Goal: Information Seeking & Learning: Understand process/instructions

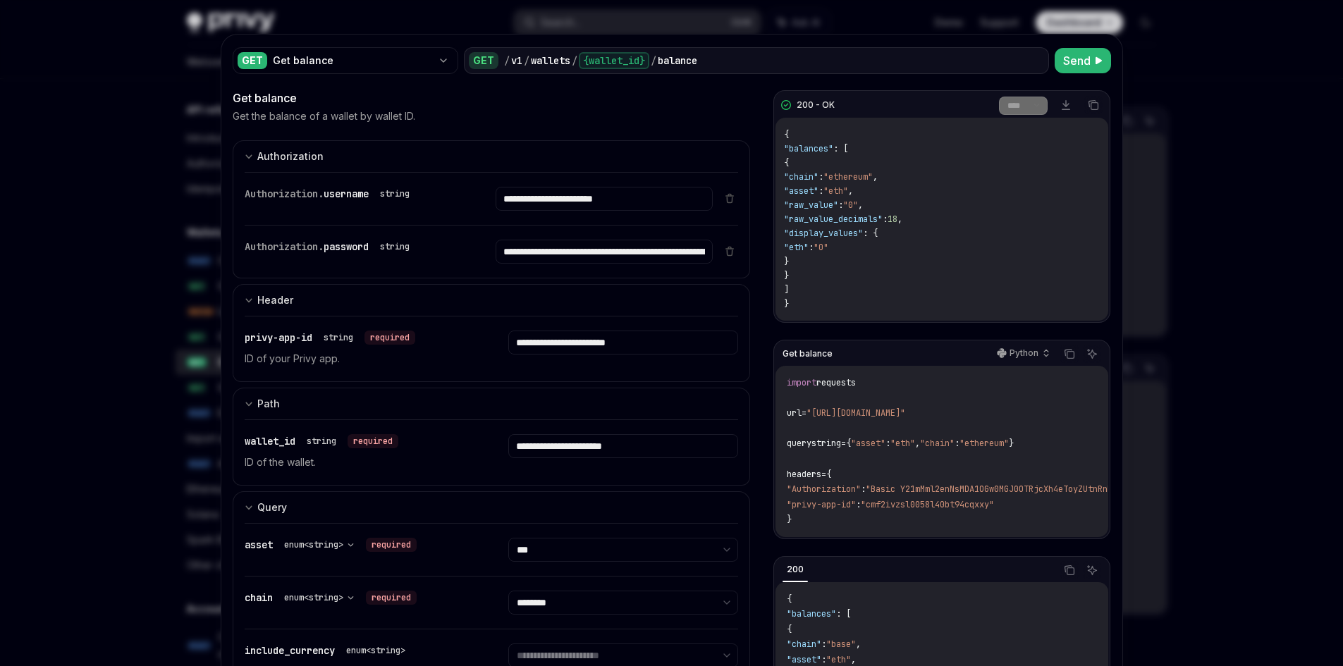
select select "***"
select select "********"
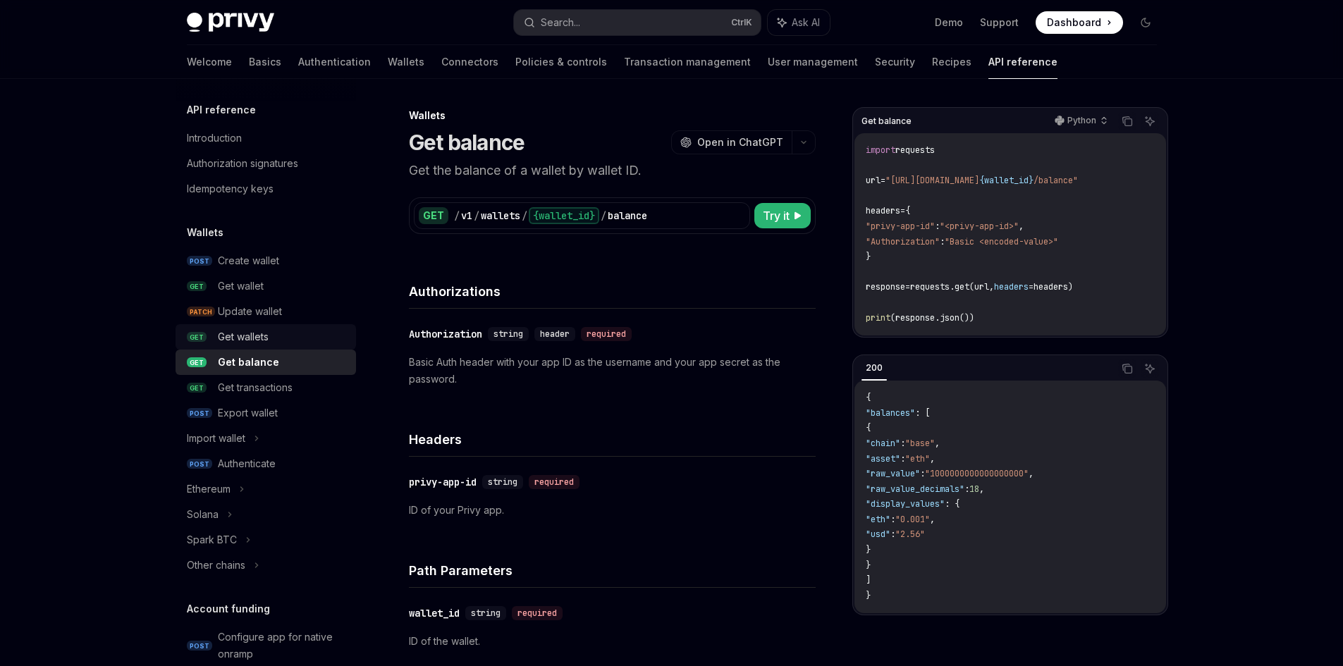
click at [253, 336] on div "Get wallets" at bounding box center [243, 337] width 51 height 17
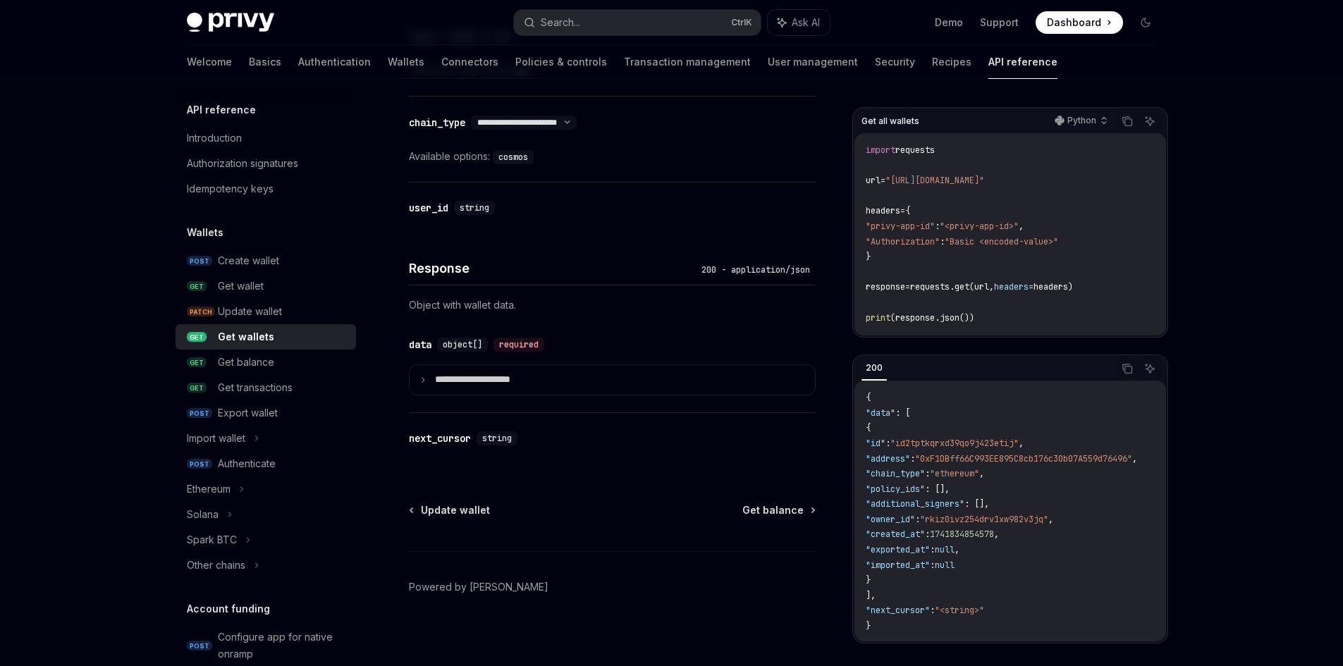
scroll to position [651, 0]
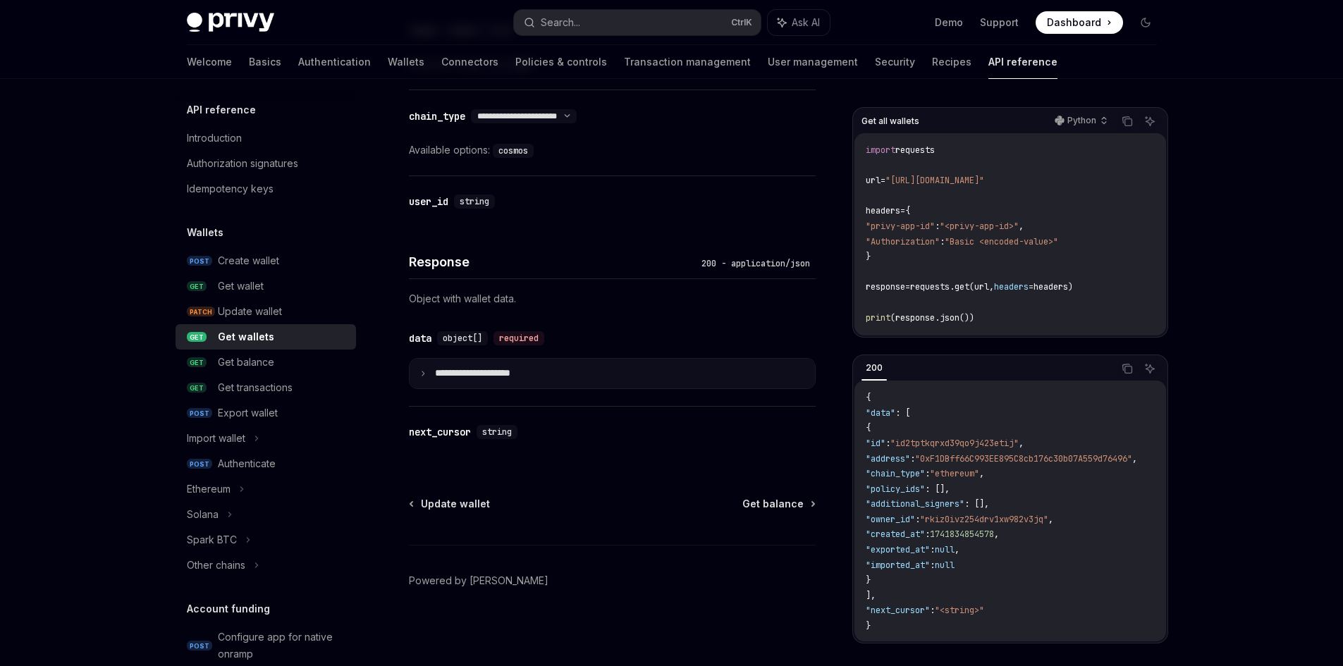
click at [426, 371] on icon at bounding box center [422, 373] width 7 height 7
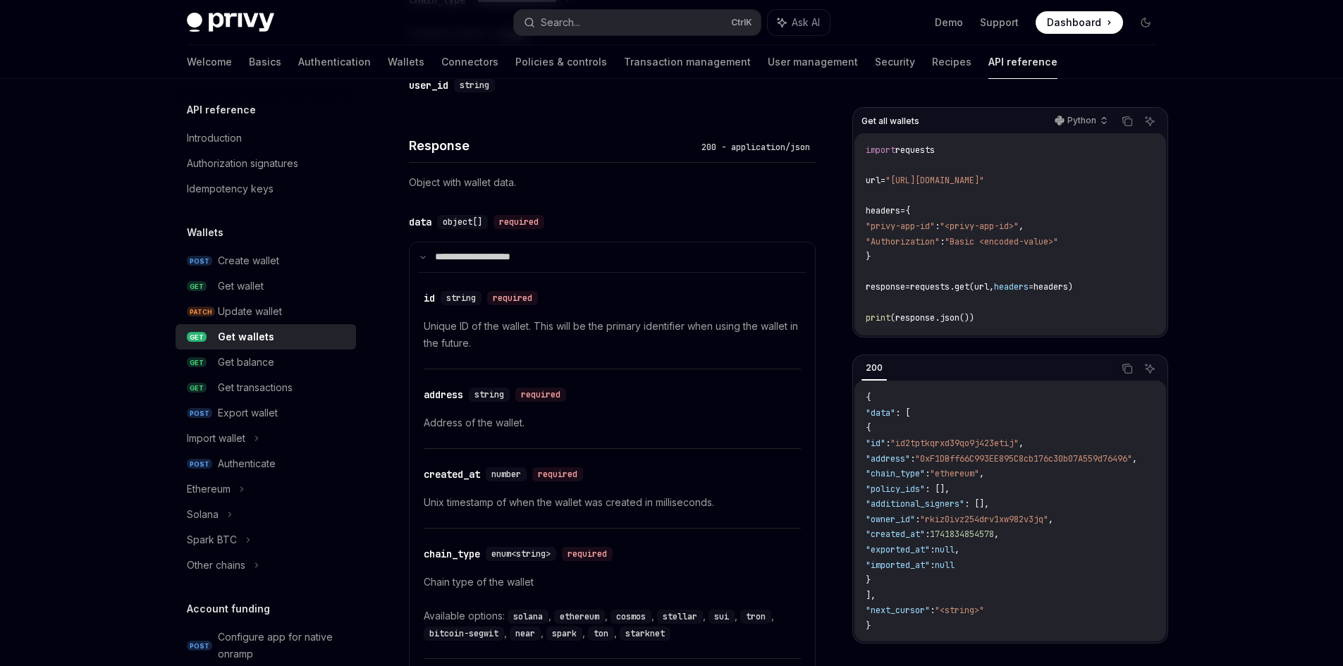
scroll to position [792, 0]
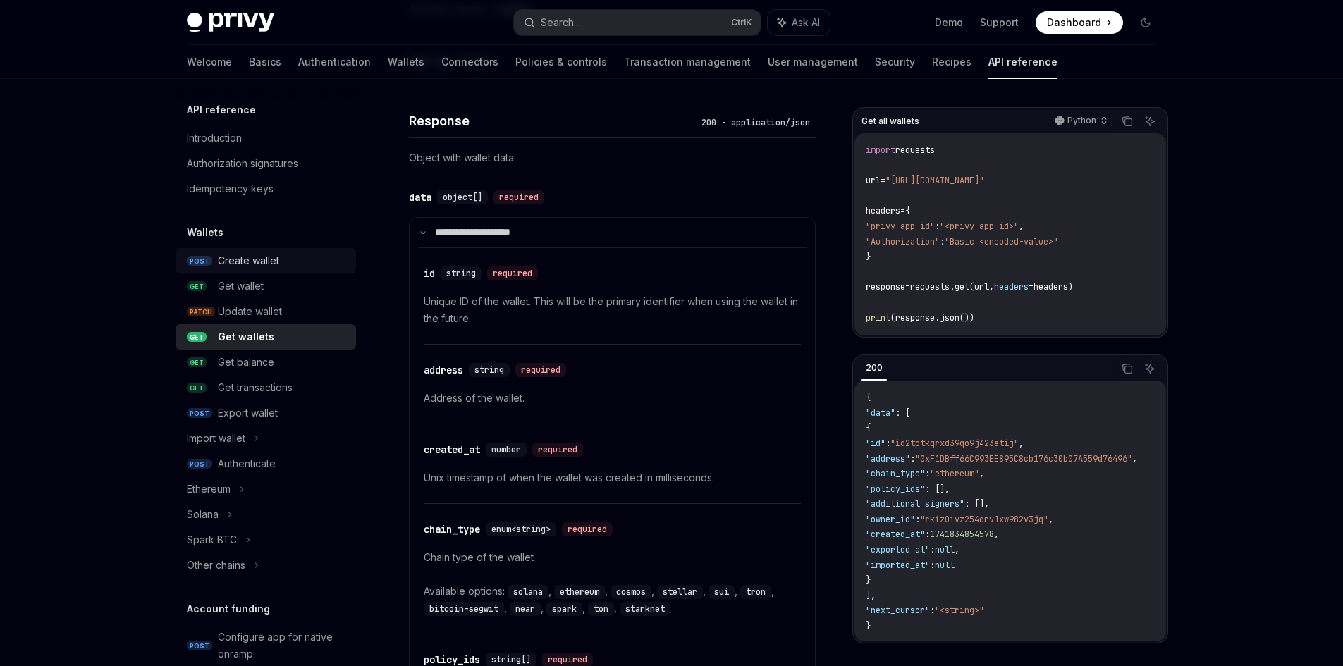
click at [220, 257] on div "Create wallet" at bounding box center [248, 260] width 61 height 17
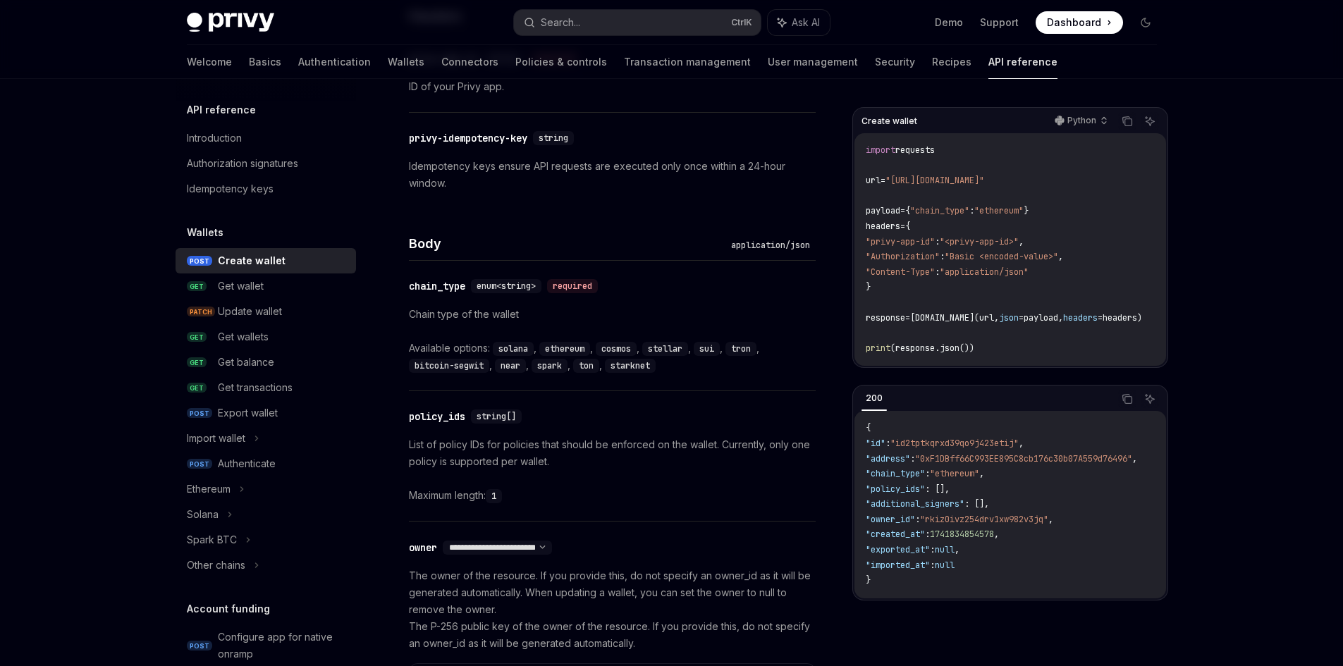
scroll to position [423, 0]
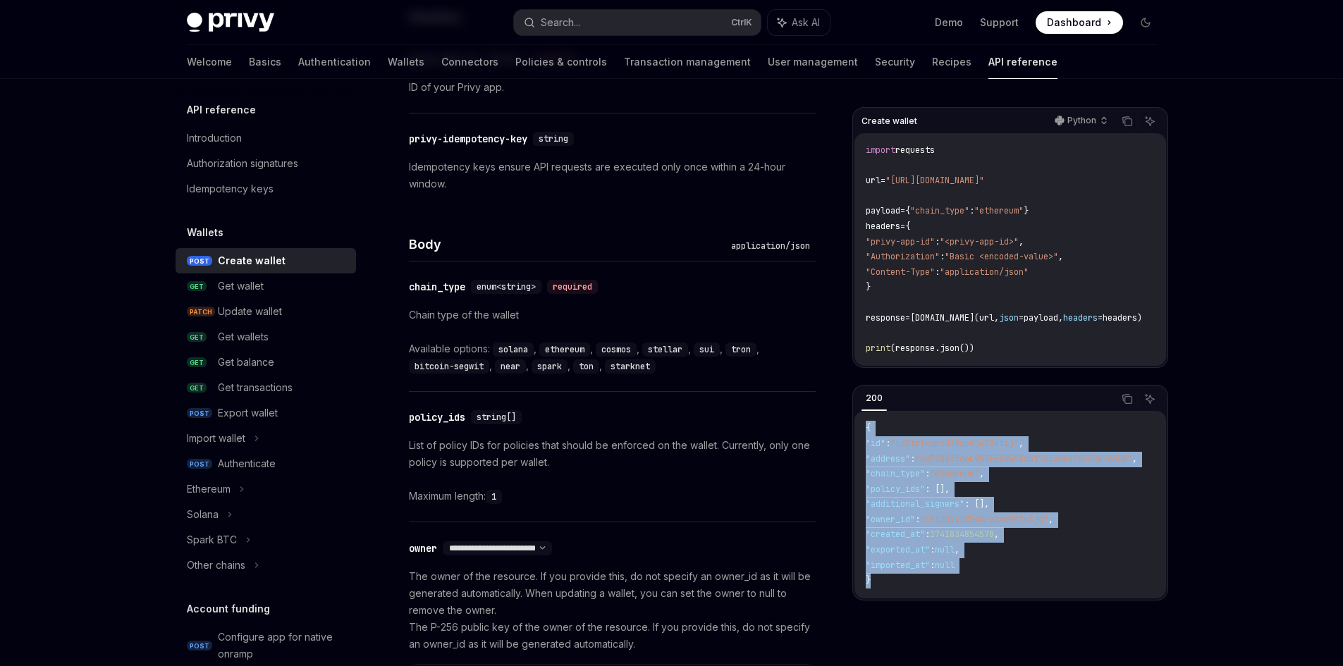
drag, startPoint x: 880, startPoint y: 586, endPoint x: 854, endPoint y: 431, distance: 156.6
click at [854, 431] on div "{ "id" : "id2tptkqrxd39qo9j423etij" , "address" : "0xF1DBff66C993EE895C8cb176c3…" at bounding box center [1010, 505] width 312 height 188
copy code "{ "id" : "id2tptkqrxd39qo9j423etij" , "address" : "0xF1DBff66C993EE895C8cb176c3…"
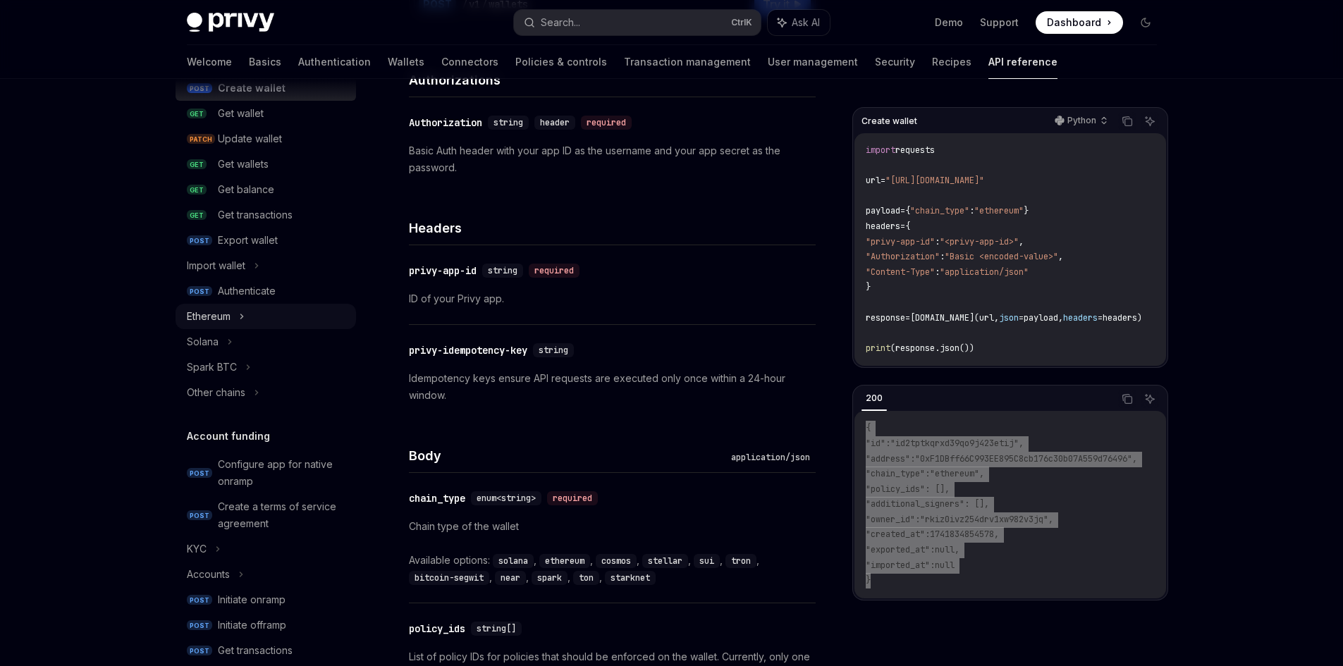
scroll to position [141, 0]
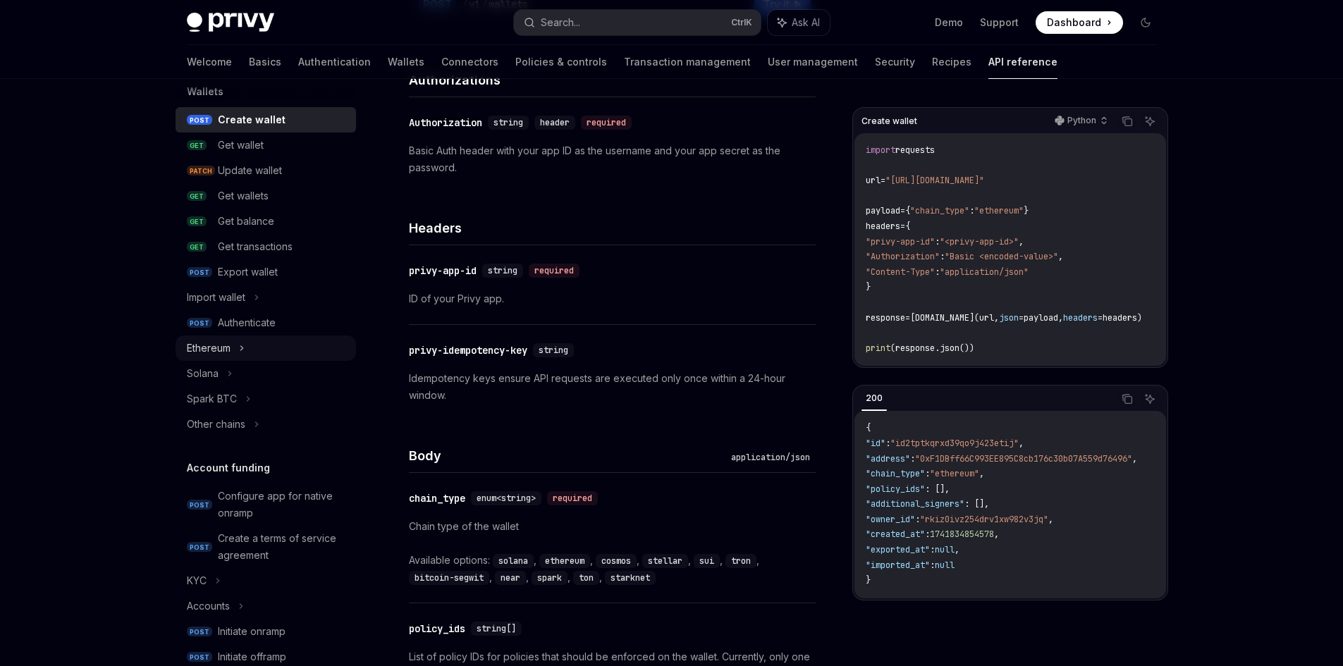
click at [250, 351] on div "Ethereum" at bounding box center [266, 348] width 180 height 25
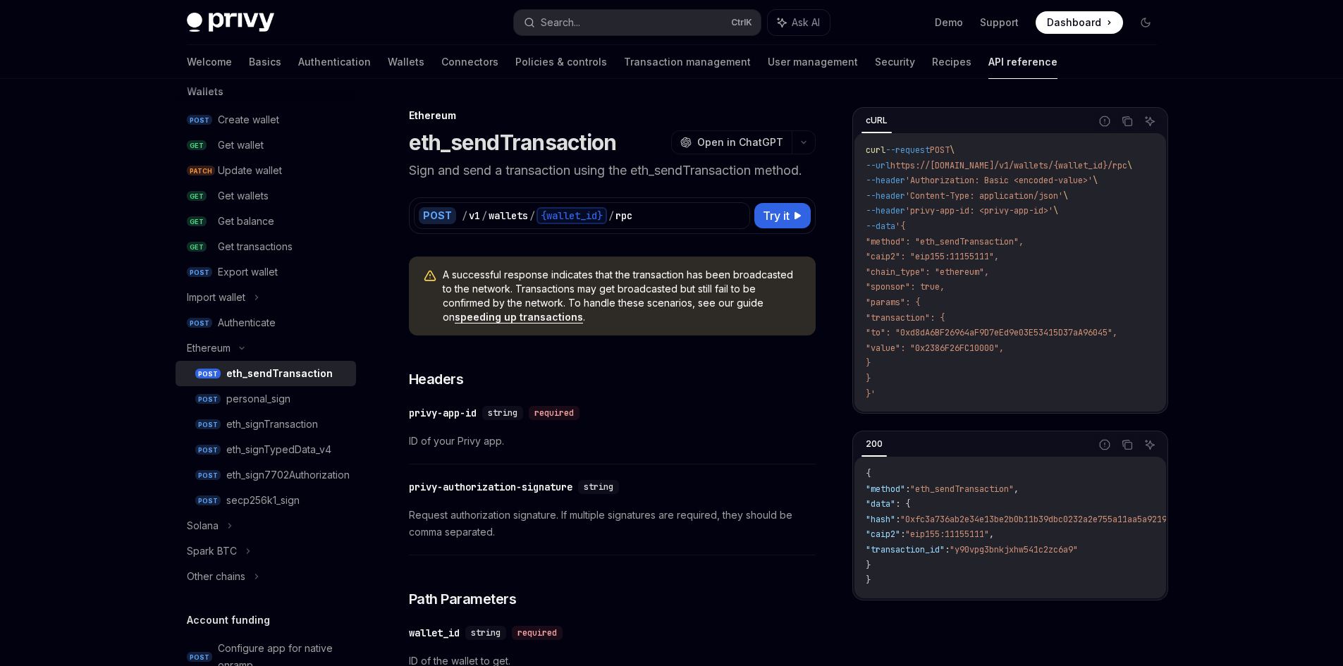
click at [221, 368] on link "POST eth_sendTransaction" at bounding box center [266, 373] width 180 height 25
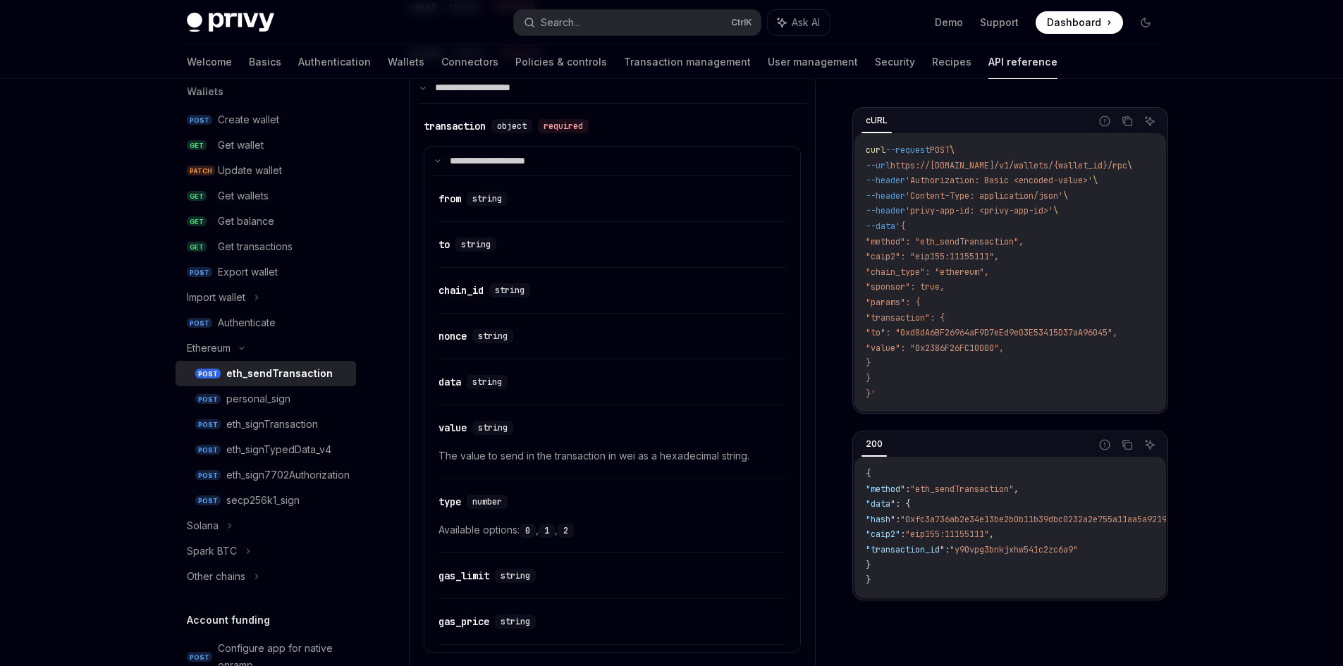
scroll to position [916, 0]
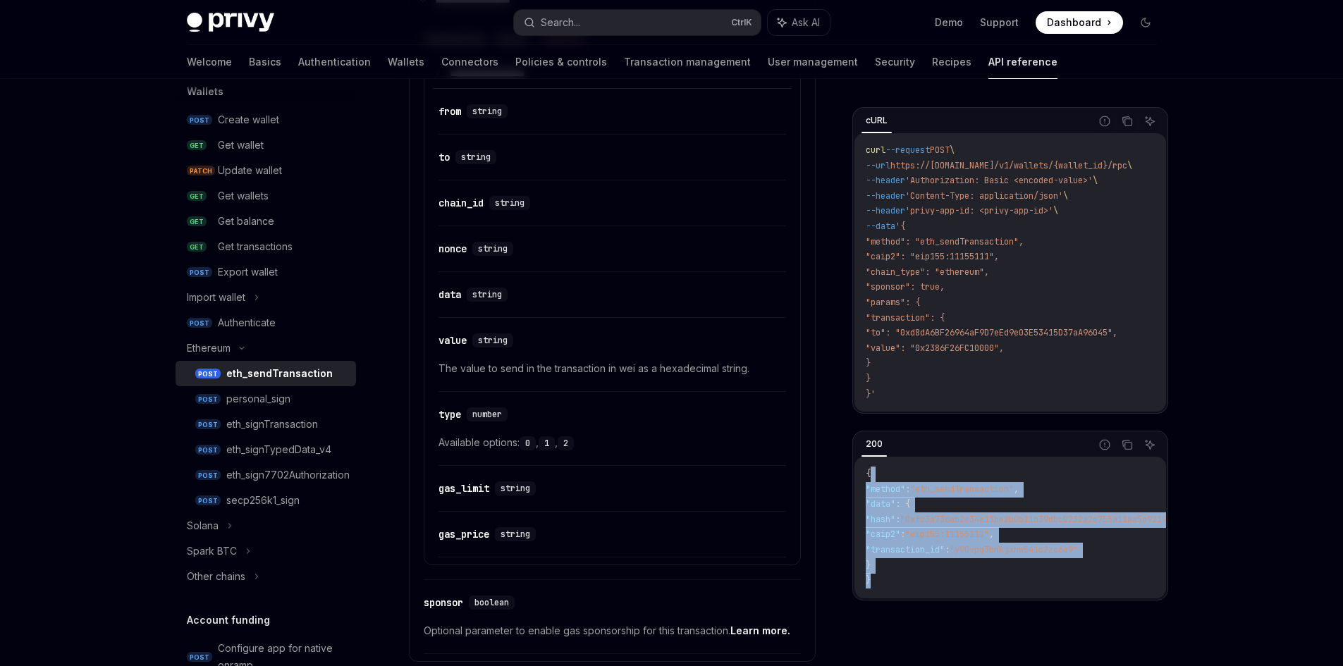
drag, startPoint x: 869, startPoint y: 599, endPoint x: 869, endPoint y: 484, distance: 115.6
click at [869, 484] on div "{ "method" : "eth_sendTransaction" , "data" : { "hash" : "0xfc3a736ab2e34e13be2…" at bounding box center [1010, 528] width 312 height 142
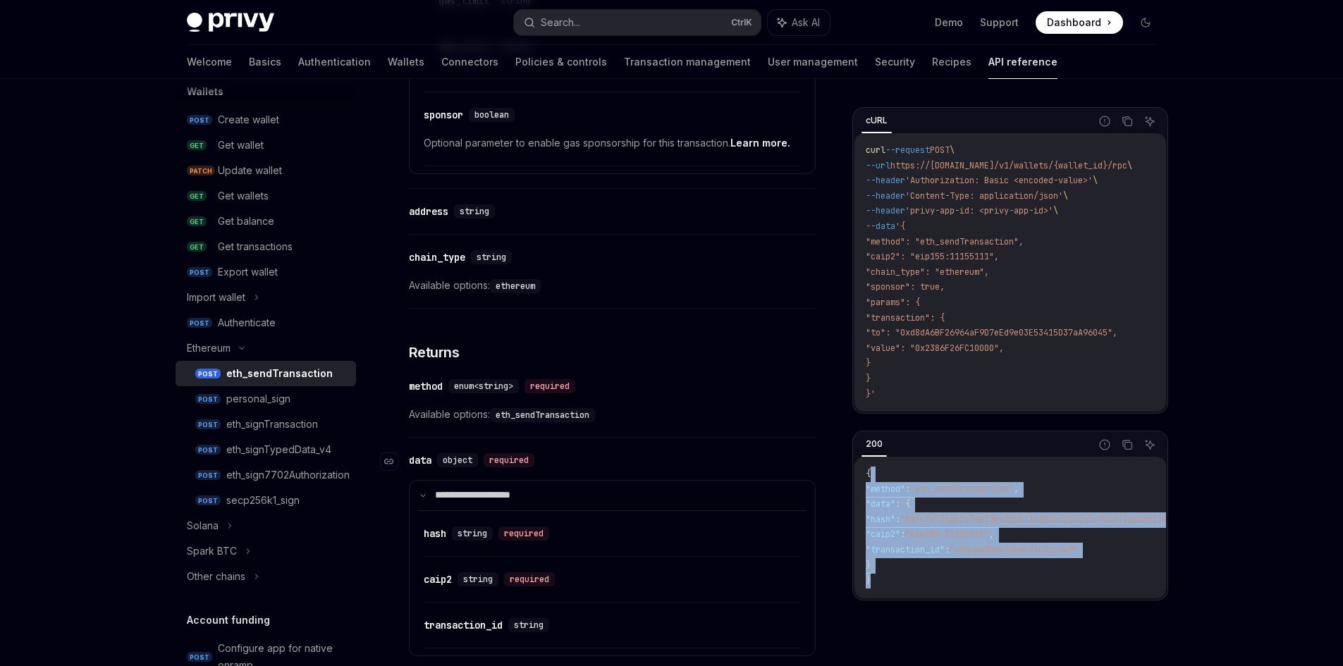
scroll to position [1410, 0]
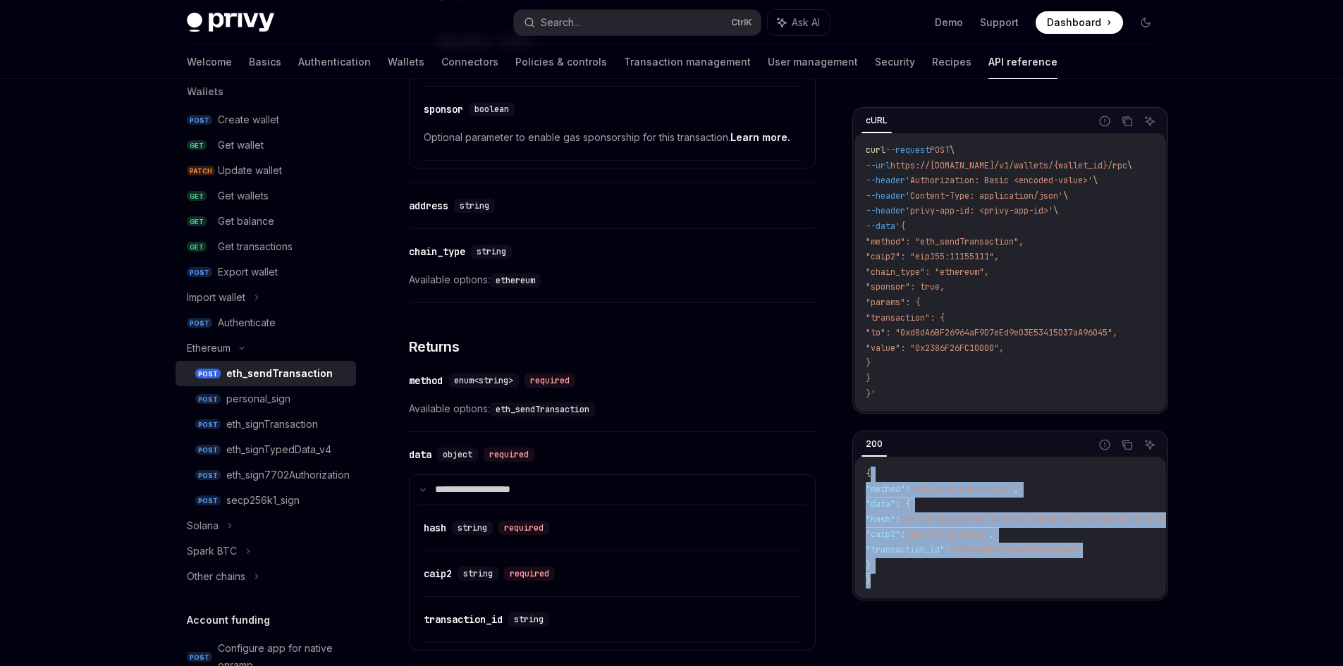
click at [910, 546] on code "{ "method" : "eth_sendTransaction" , "data" : { "hash" : "0xfc3a736ab2e34e13be2…" at bounding box center [1070, 528] width 409 height 122
drag, startPoint x: 879, startPoint y: 584, endPoint x: 861, endPoint y: 479, distance: 106.5
click at [861, 479] on div "{ "method" : "eth_sendTransaction" , "data" : { "hash" : "0xfc3a736ab2e34e13be2…" at bounding box center [1010, 528] width 312 height 142
copy code "{ "method" : "eth_sendTransaction" , "data" : { "hash" : "0xfc3a736ab2e34e13be2…"
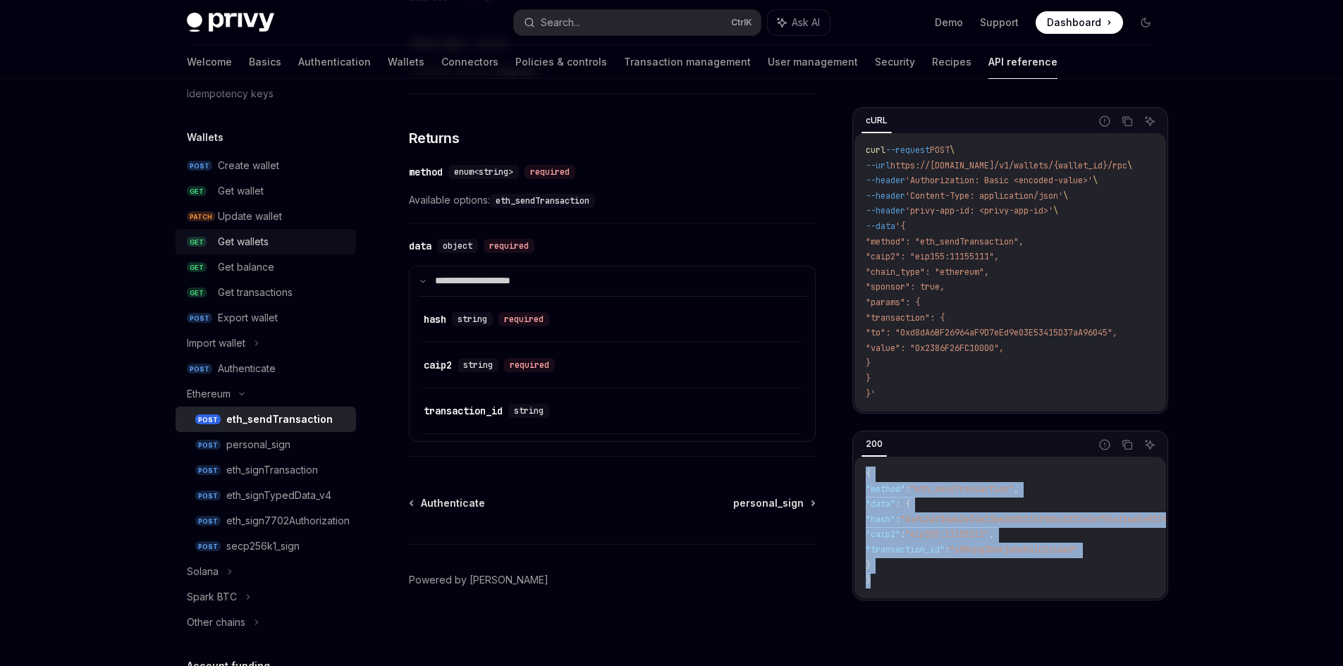
scroll to position [70, 0]
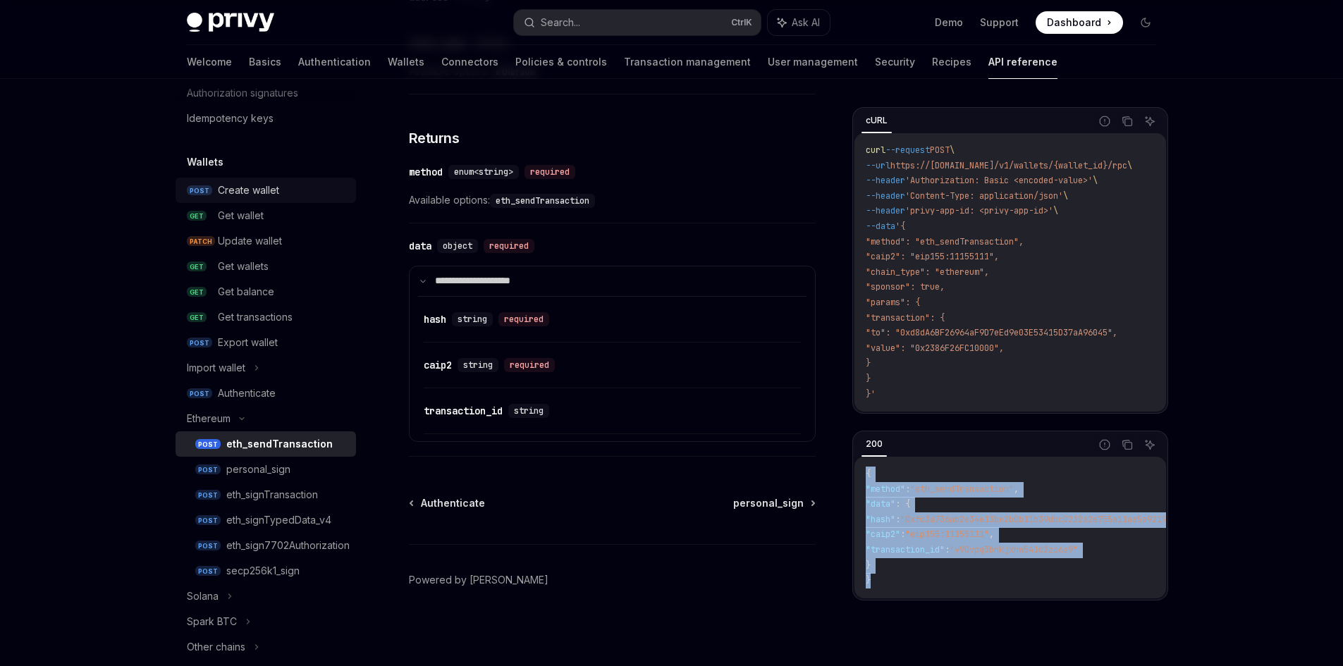
click at [237, 188] on div "Create wallet" at bounding box center [248, 190] width 61 height 17
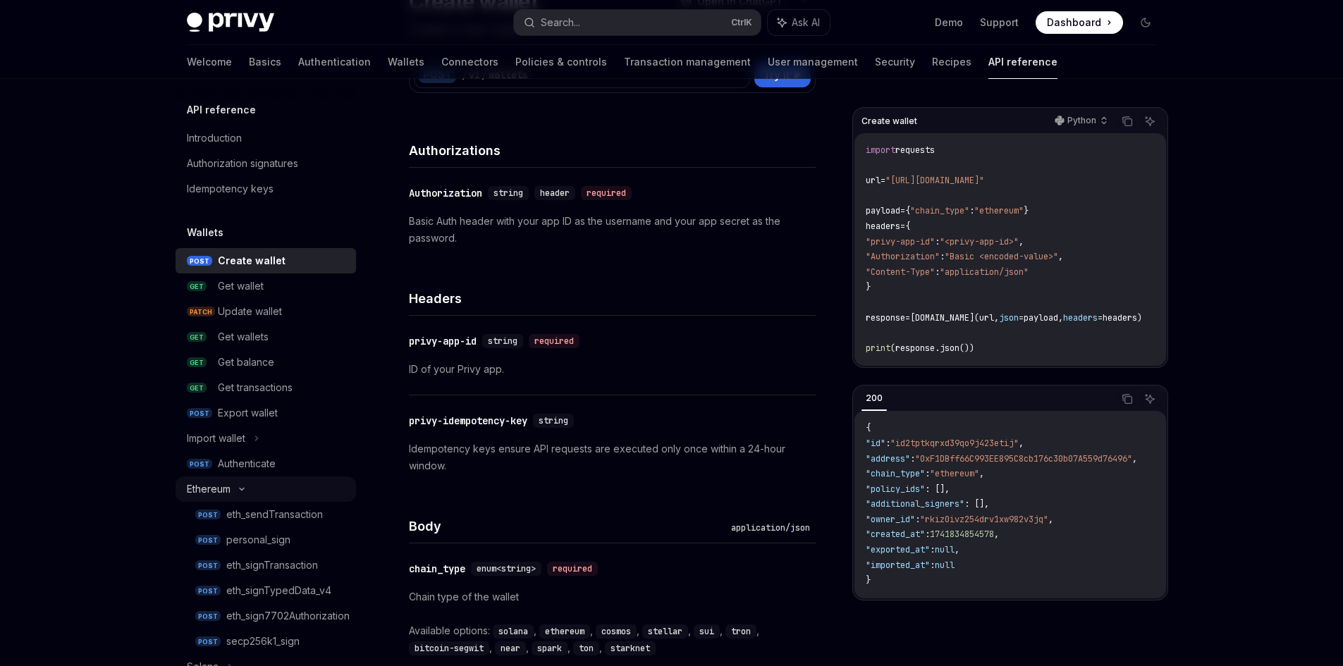
click at [237, 498] on div "Ethereum" at bounding box center [266, 489] width 180 height 25
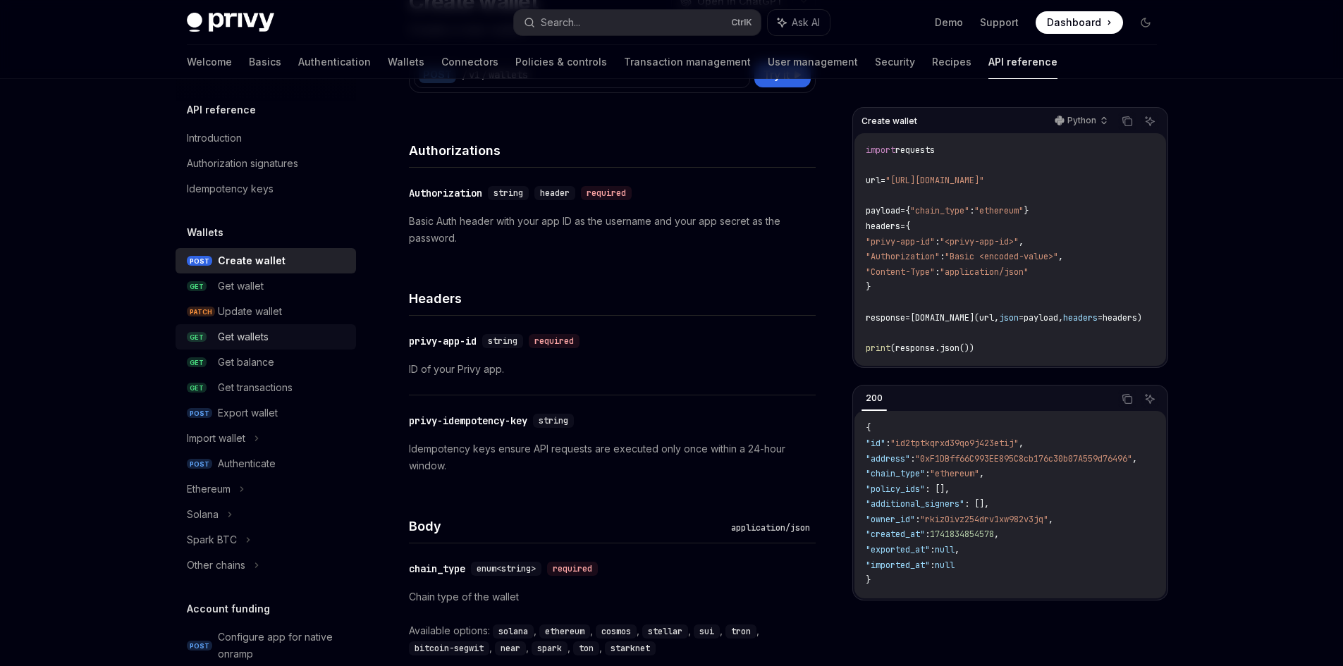
click at [274, 333] on div "Get wallets" at bounding box center [283, 337] width 130 height 17
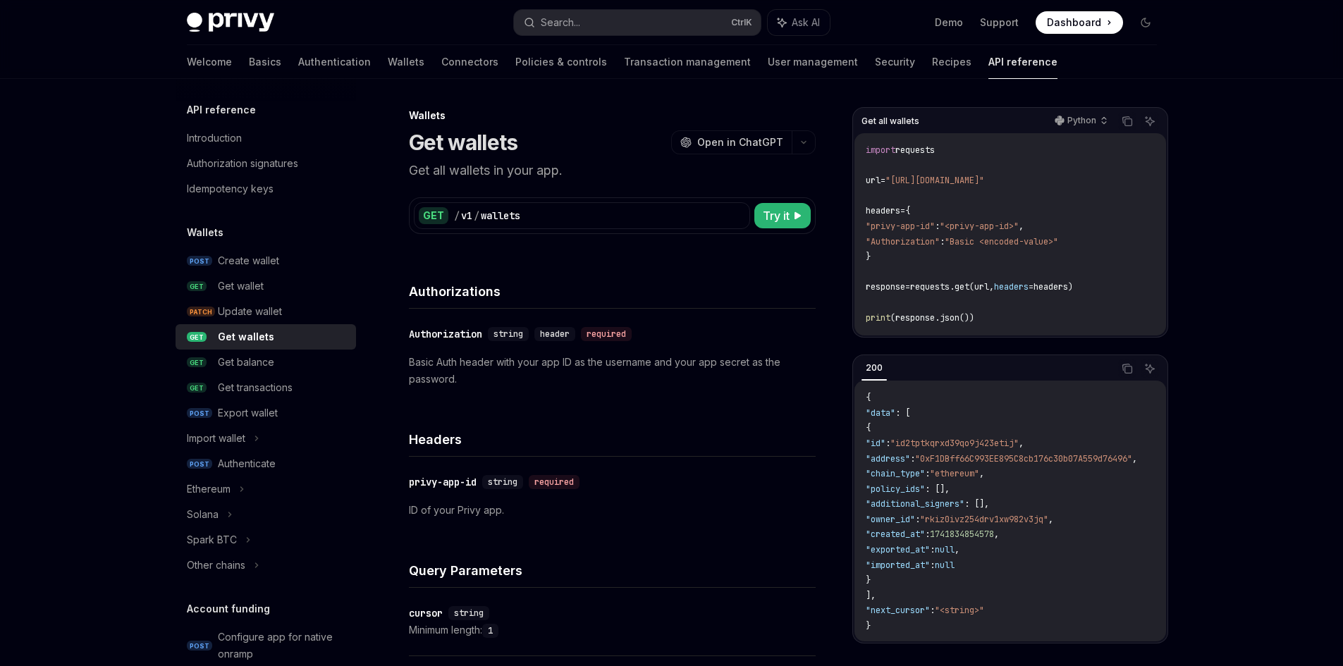
click at [753, 203] on div "GET / v1 / wallets Try it" at bounding box center [612, 215] width 397 height 27
click at [763, 209] on span "Try it" at bounding box center [776, 215] width 27 height 17
type textarea "*"
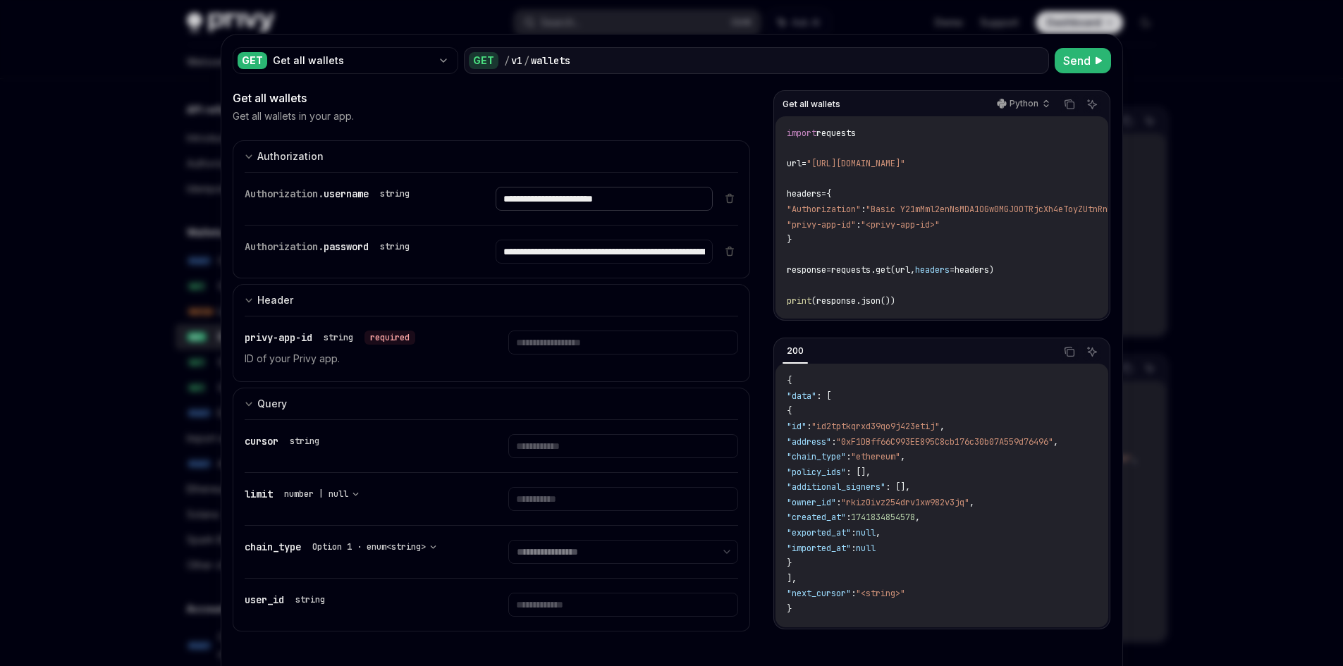
click at [573, 192] on input "**********" at bounding box center [604, 199] width 217 height 24
click at [589, 333] on input "text" at bounding box center [623, 343] width 230 height 24
paste input "**********"
type input "**********"
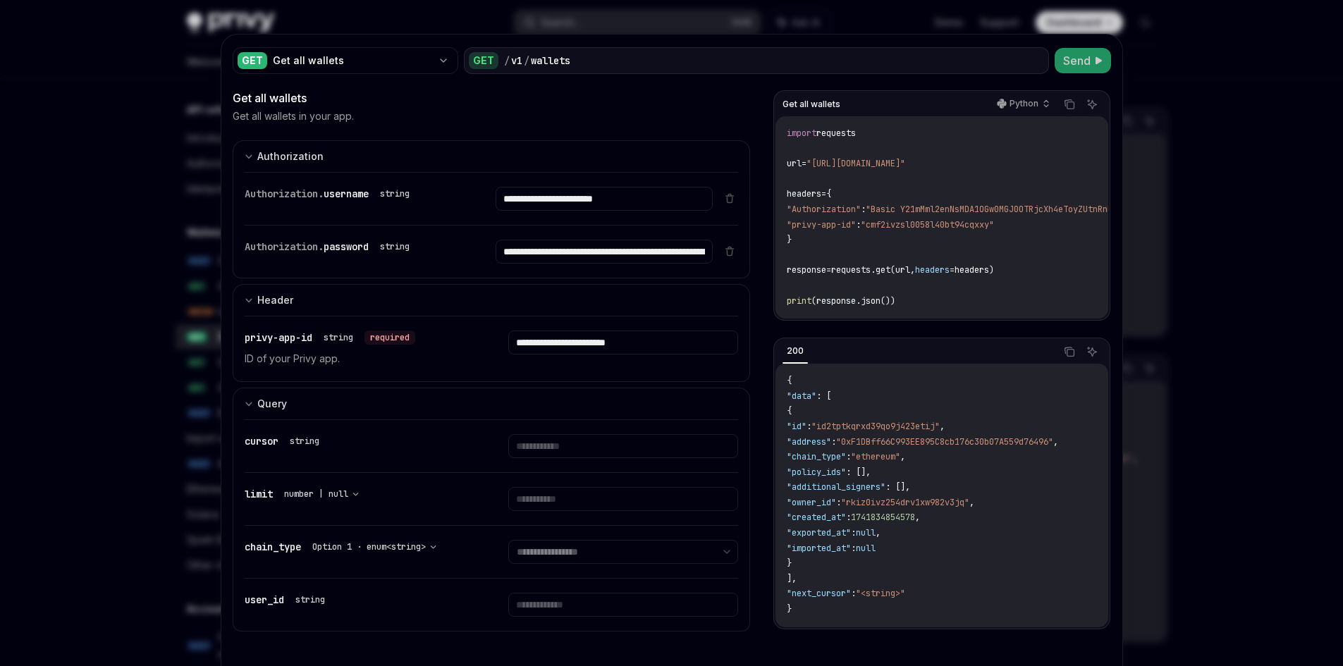
click at [1064, 68] on span "Send" at bounding box center [1076, 60] width 27 height 17
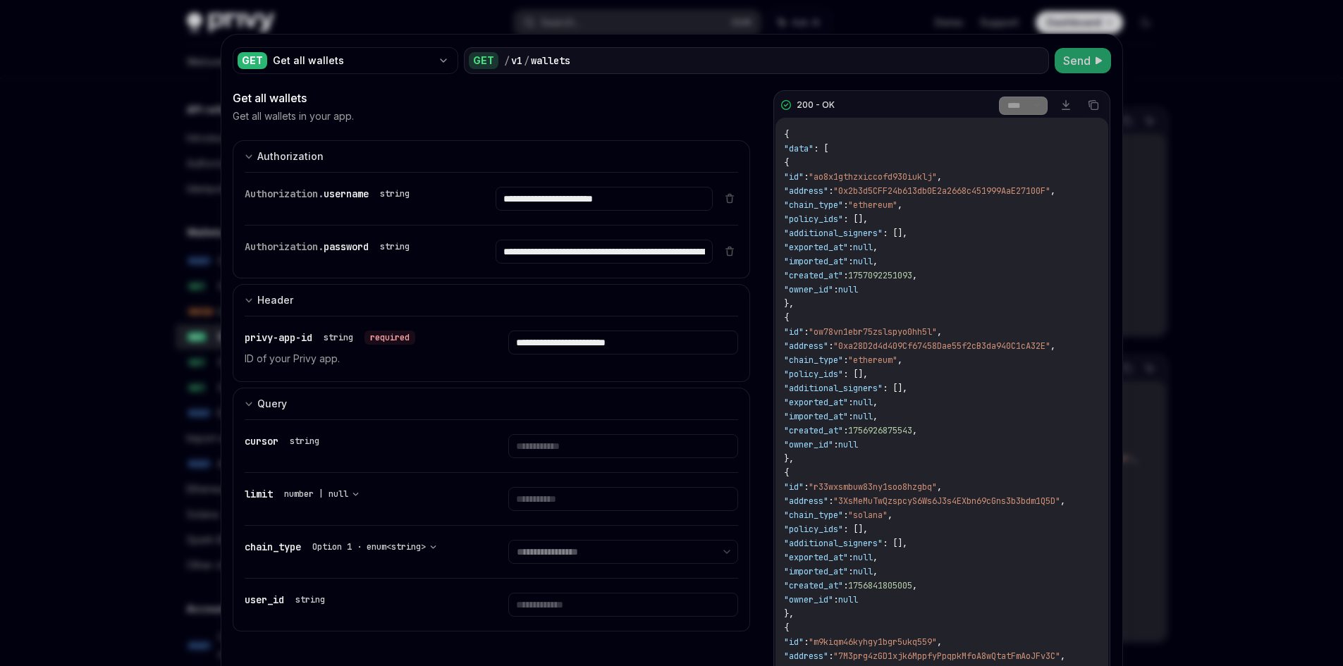
click at [833, 445] on span ""owner_id"" at bounding box center [808, 444] width 49 height 11
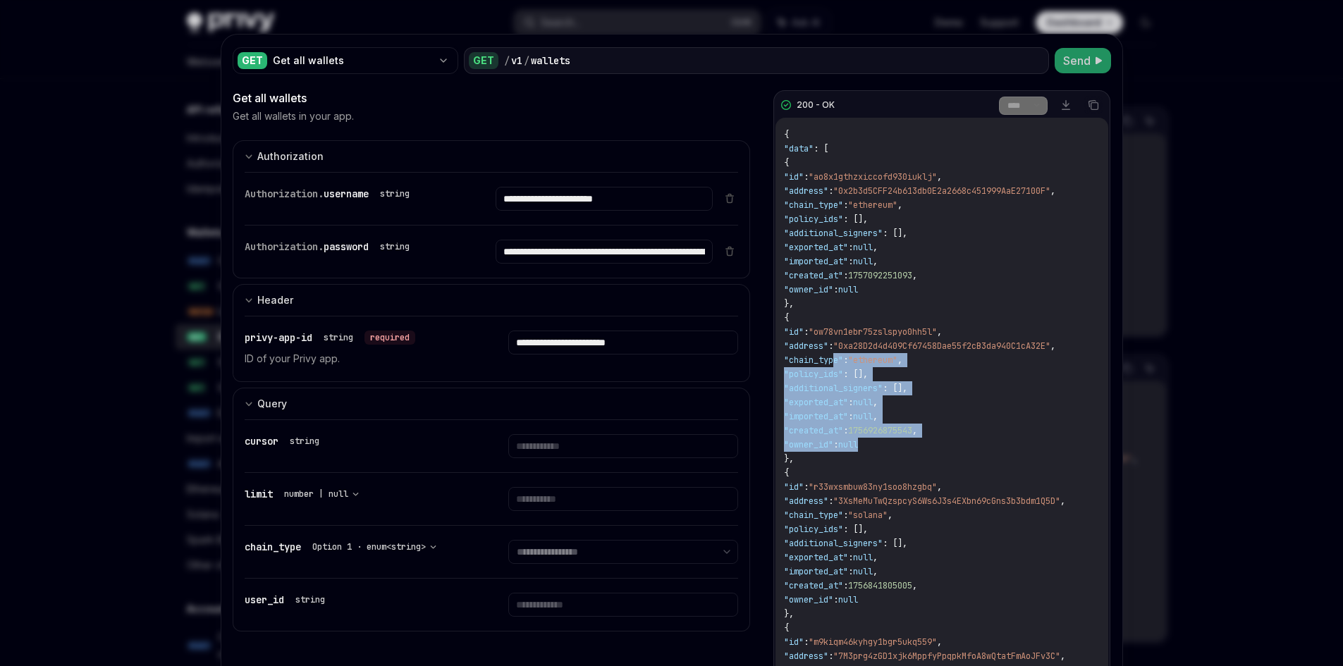
drag, startPoint x: 909, startPoint y: 445, endPoint x: 832, endPoint y: 355, distance: 119.0
click at [837, 377] on span ""policy_ids"" at bounding box center [813, 374] width 59 height 11
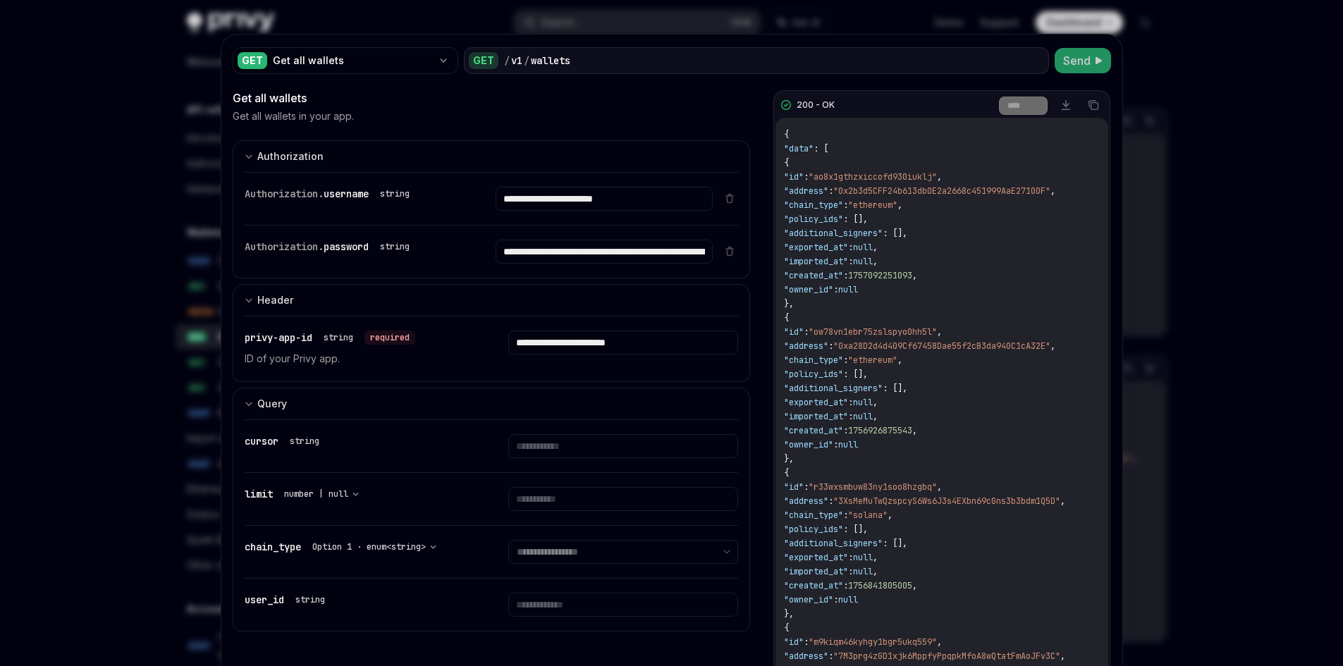
copy span ""owner_id" : null"
click at [812, 421] on span ""imported_at"" at bounding box center [816, 416] width 64 height 11
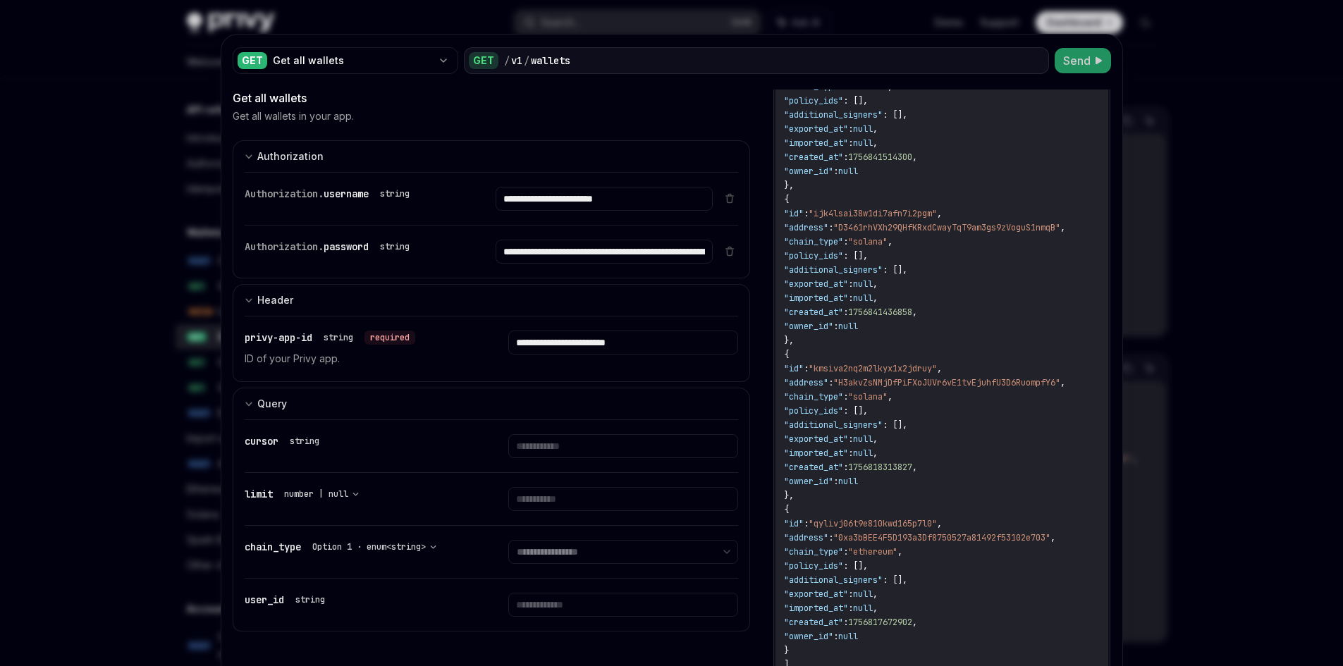
scroll to position [846, 0]
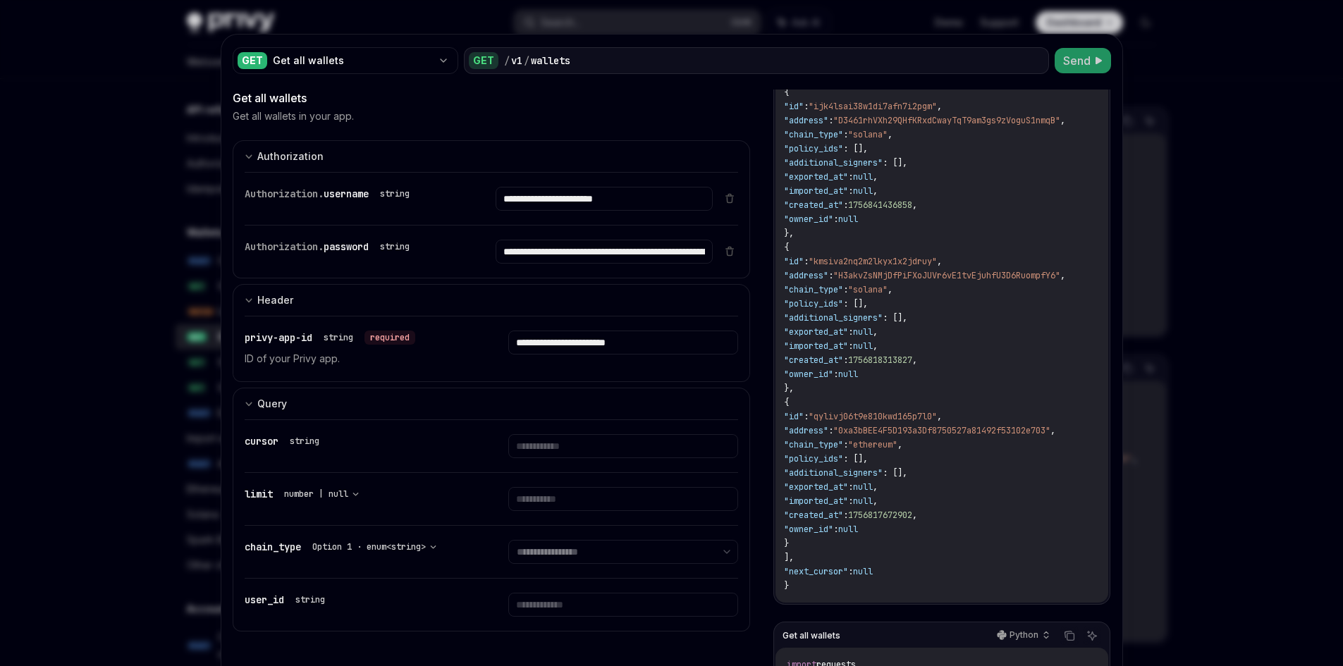
drag, startPoint x: 798, startPoint y: 159, endPoint x: 820, endPoint y: 552, distance: 393.3
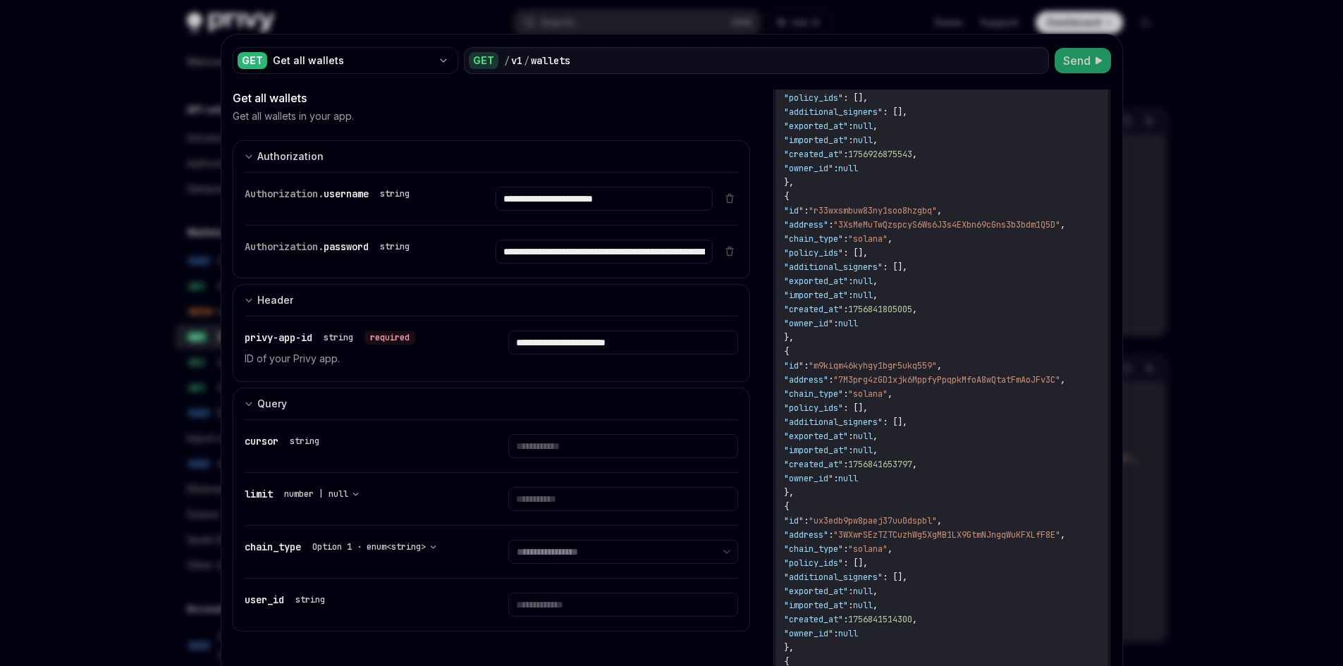
scroll to position [0, 0]
